Goal: Find specific page/section: Find specific page/section

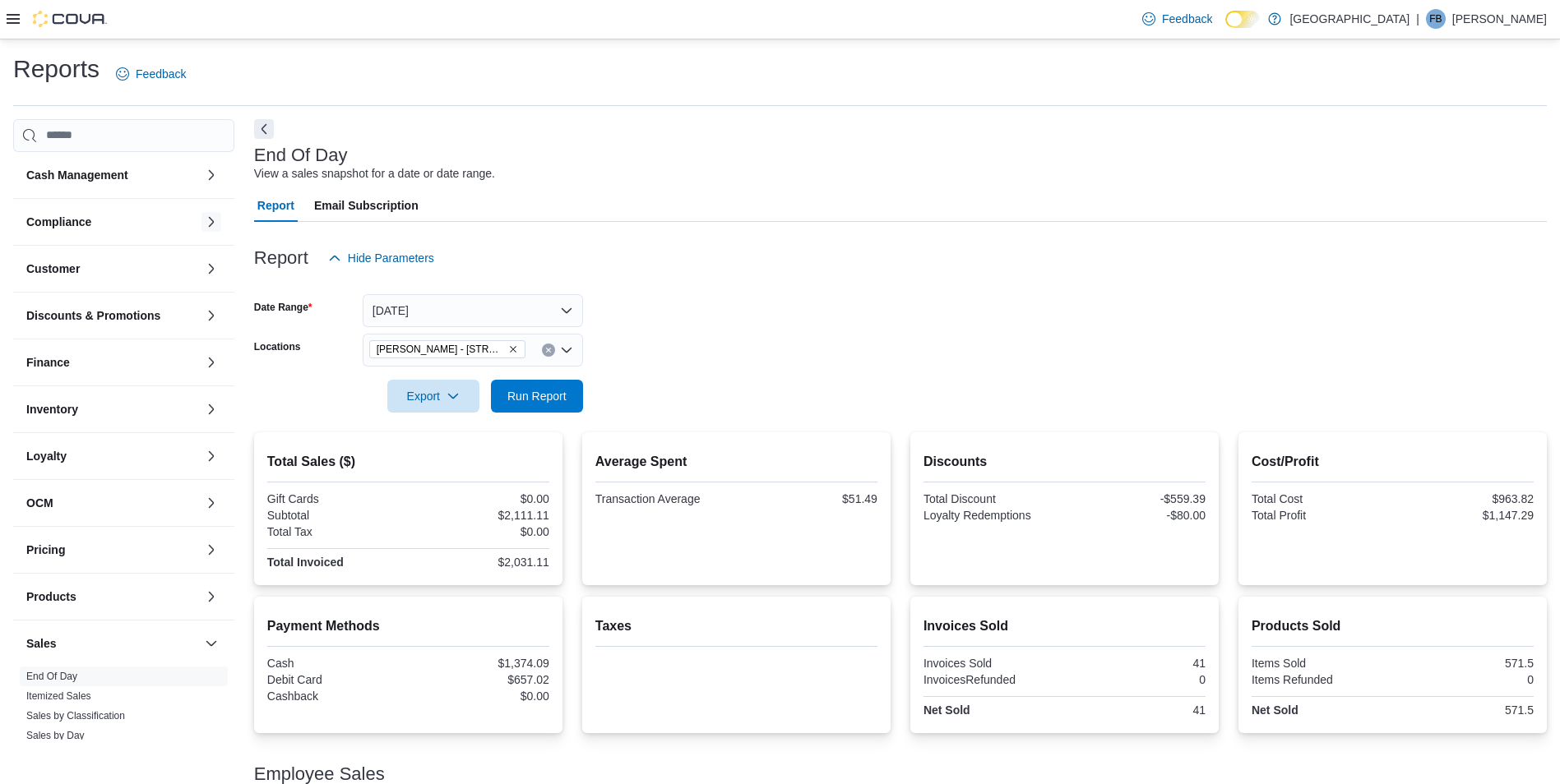
click at [201, 221] on button "button" at bounding box center [211, 221] width 20 height 19
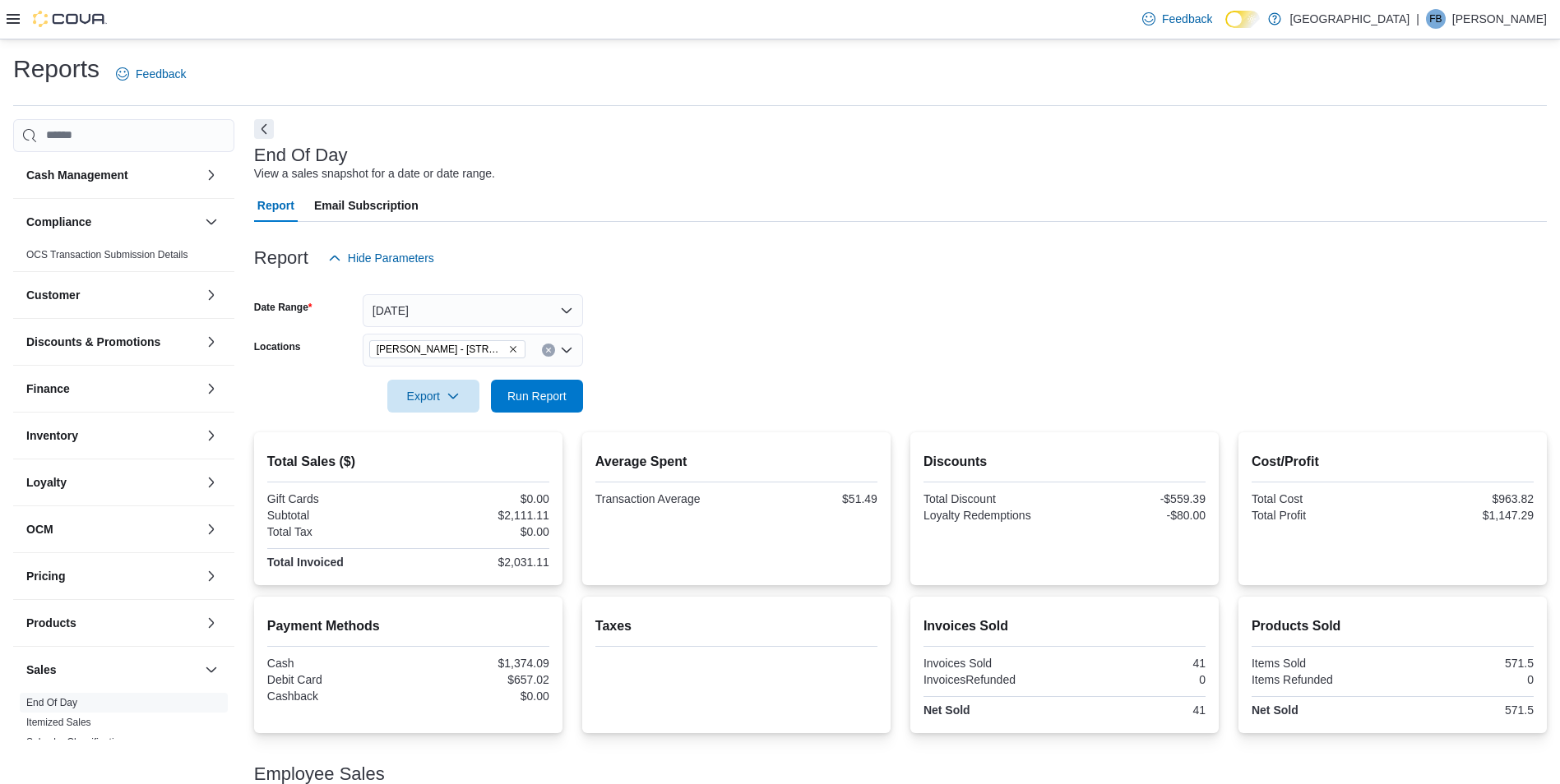
click at [199, 232] on div "Compliance" at bounding box center [124, 222] width 222 height 46
click at [201, 218] on button "button" at bounding box center [211, 221] width 20 height 19
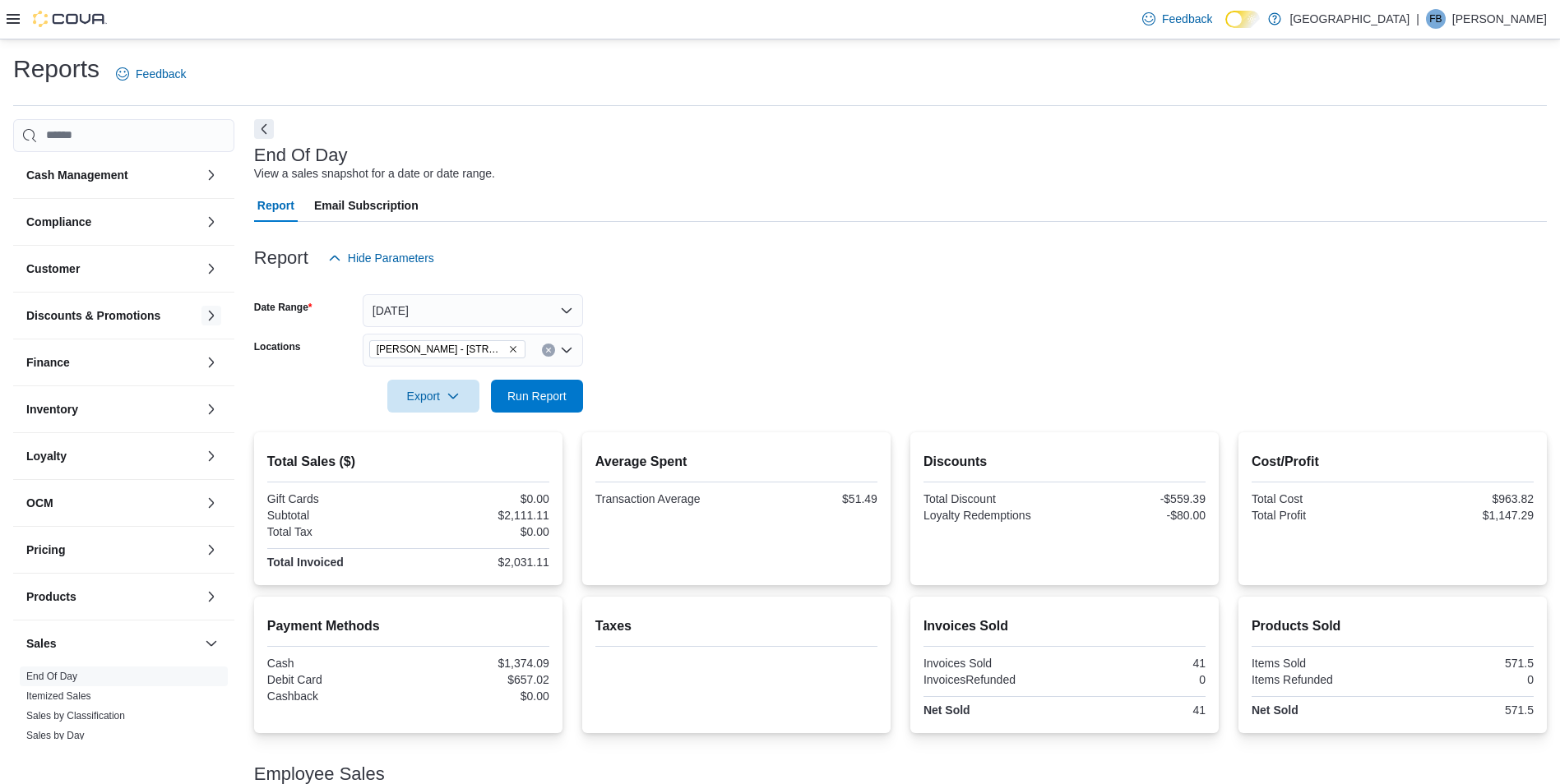
click at [201, 313] on button "button" at bounding box center [211, 315] width 20 height 19
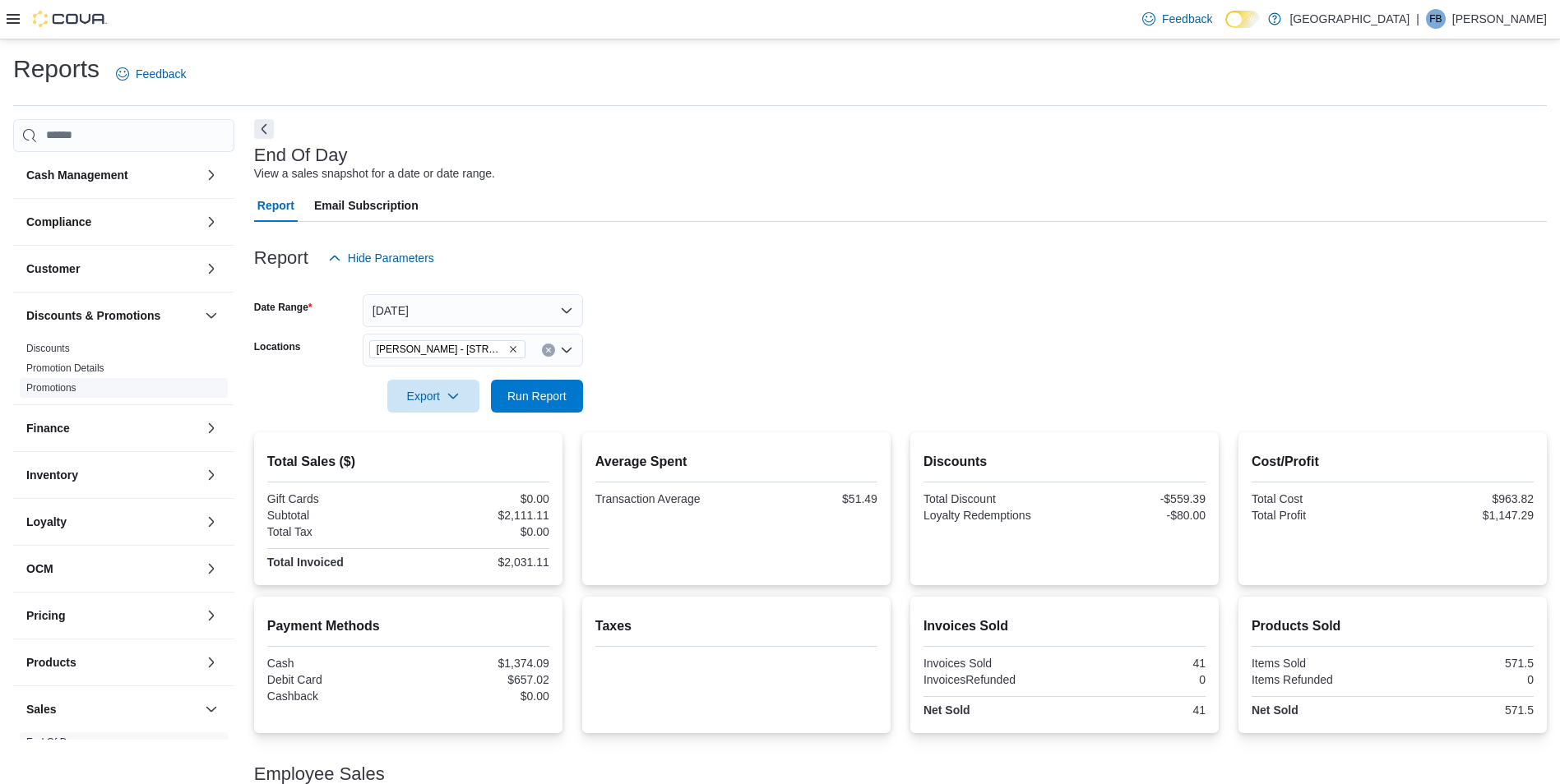
click at [74, 384] on link "Promotions" at bounding box center [51, 387] width 51 height 12
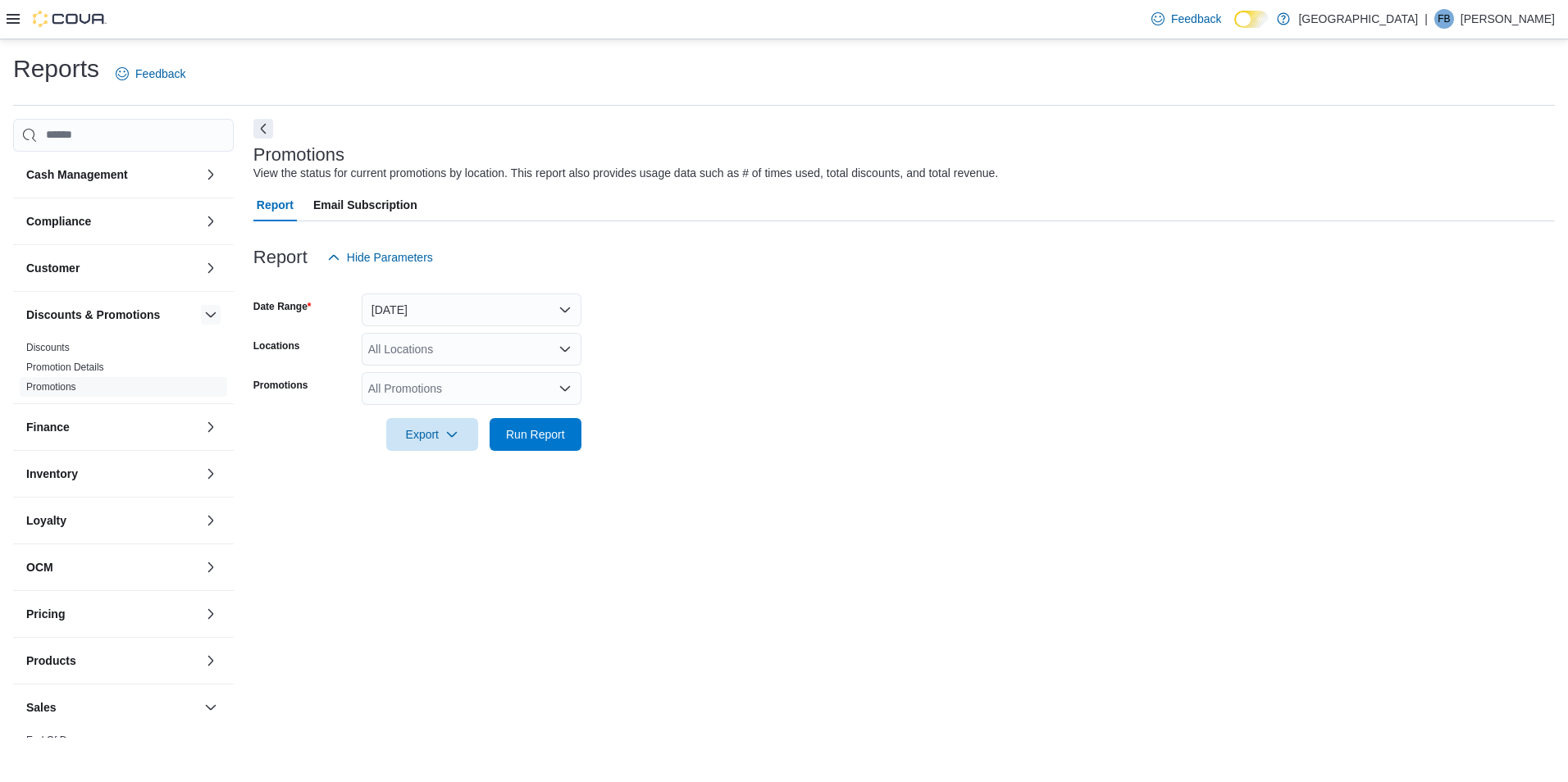
click at [201, 307] on button "button" at bounding box center [210, 315] width 19 height 19
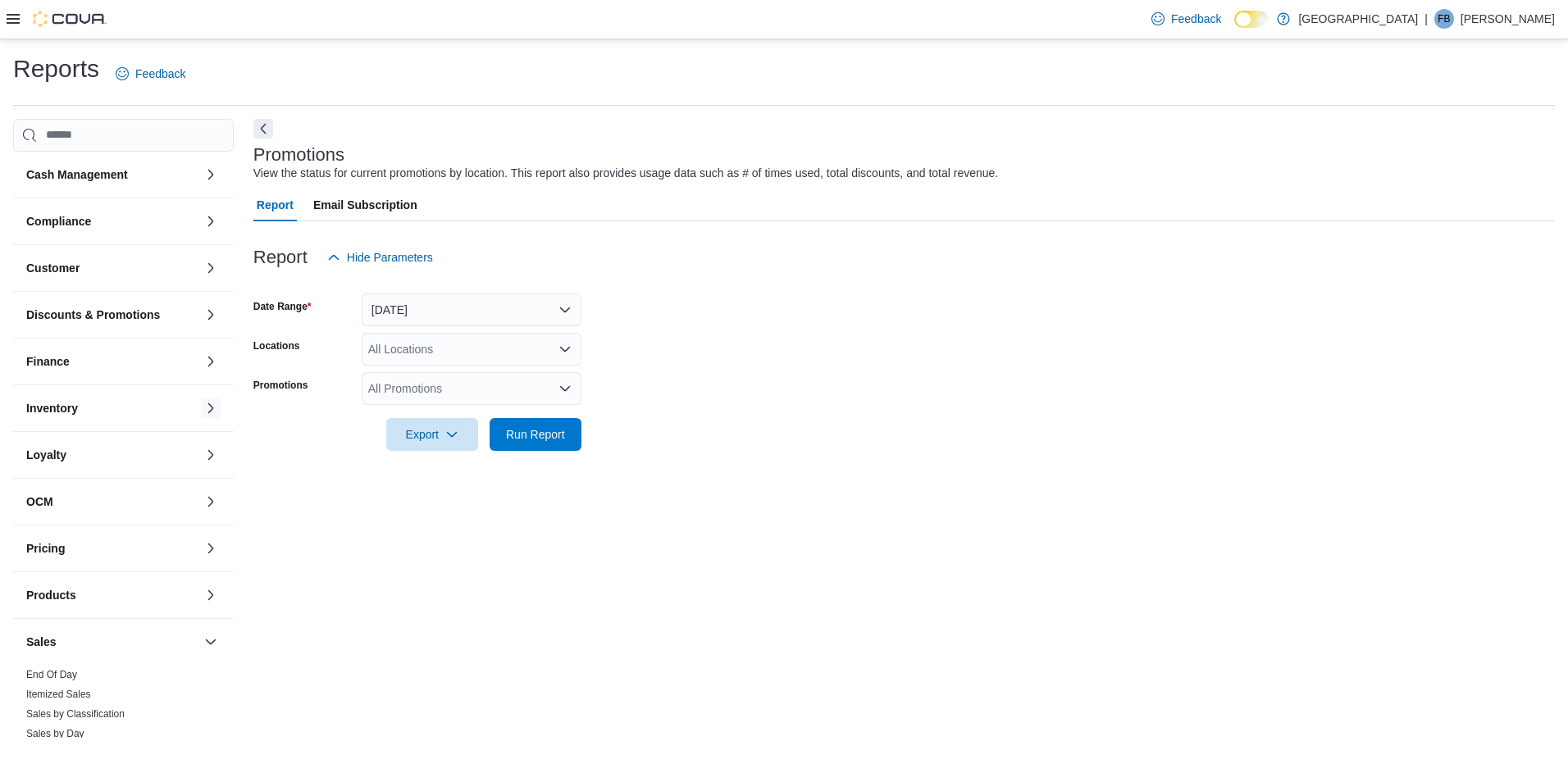
click at [201, 412] on button "button" at bounding box center [210, 408] width 19 height 19
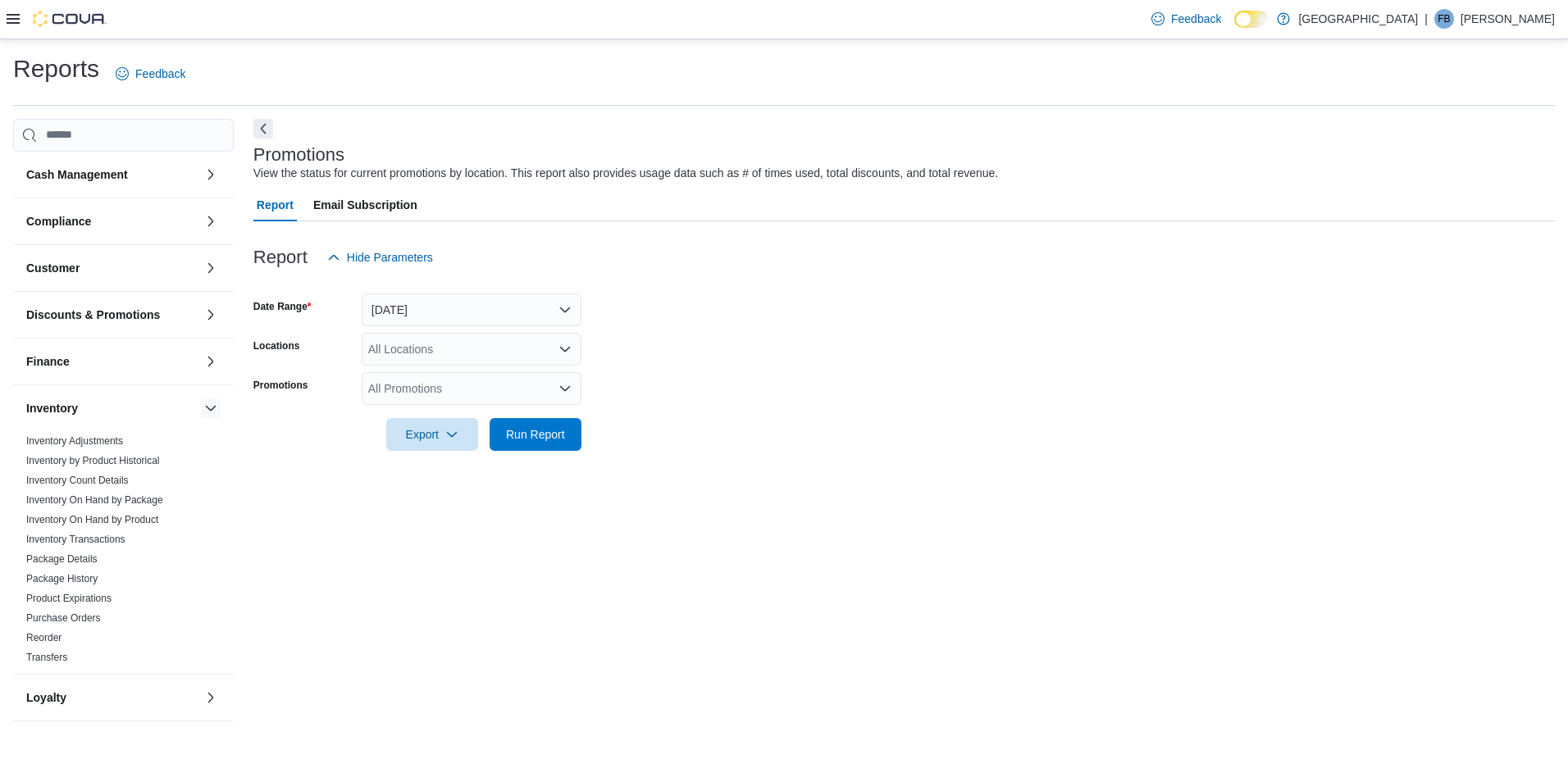
click at [201, 411] on button "button" at bounding box center [210, 408] width 19 height 19
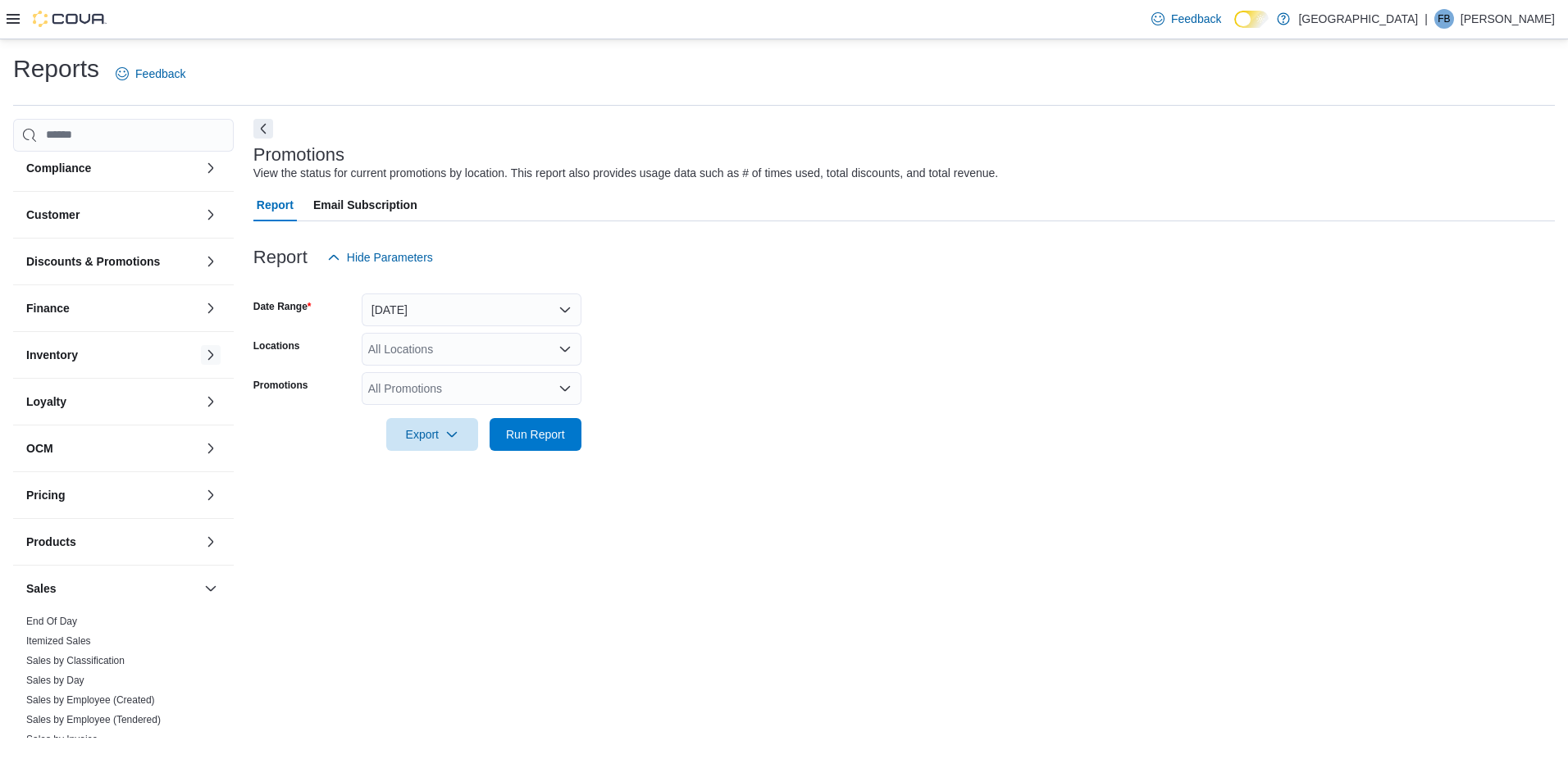
scroll to position [82, 0]
